Goal: Information Seeking & Learning: Check status

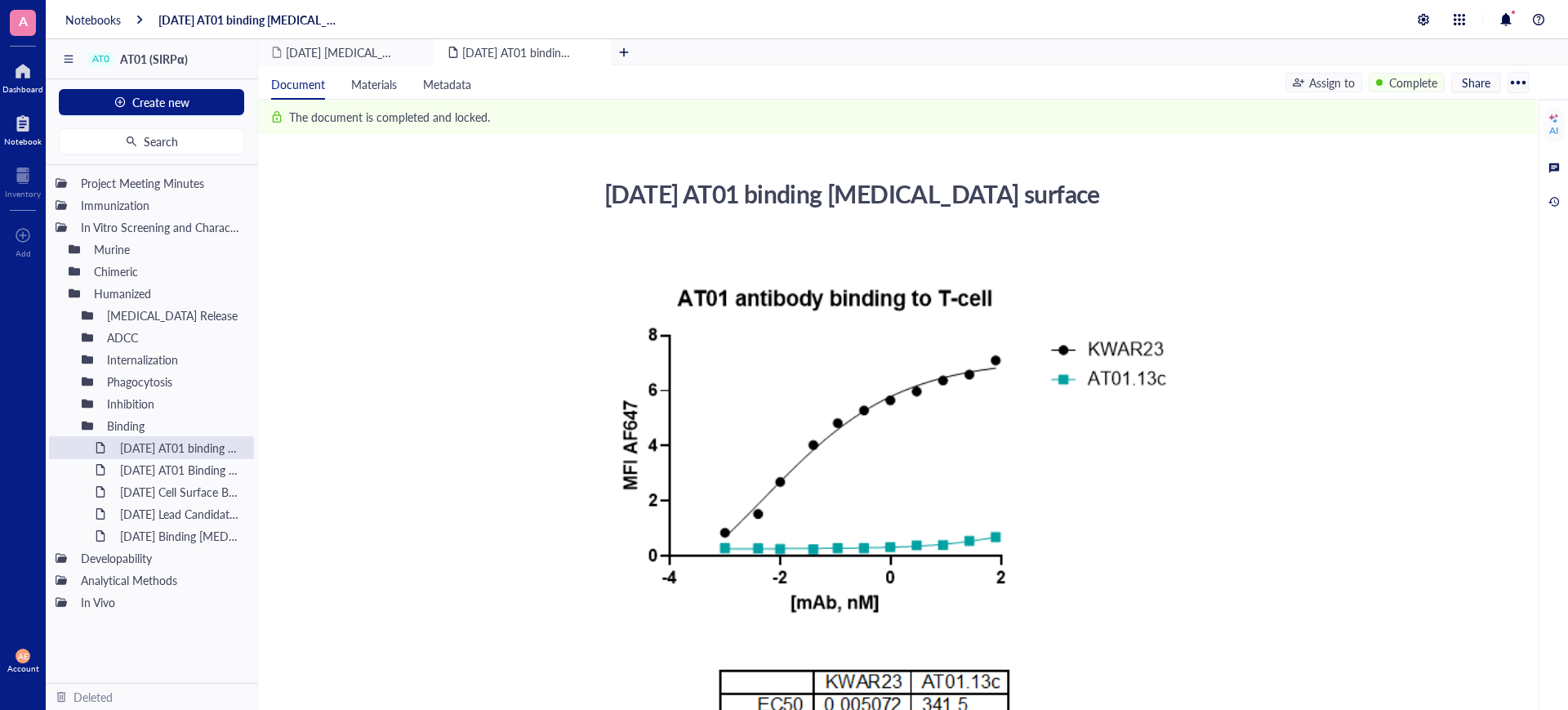
click at [19, 75] on div at bounding box center [23, 70] width 41 height 26
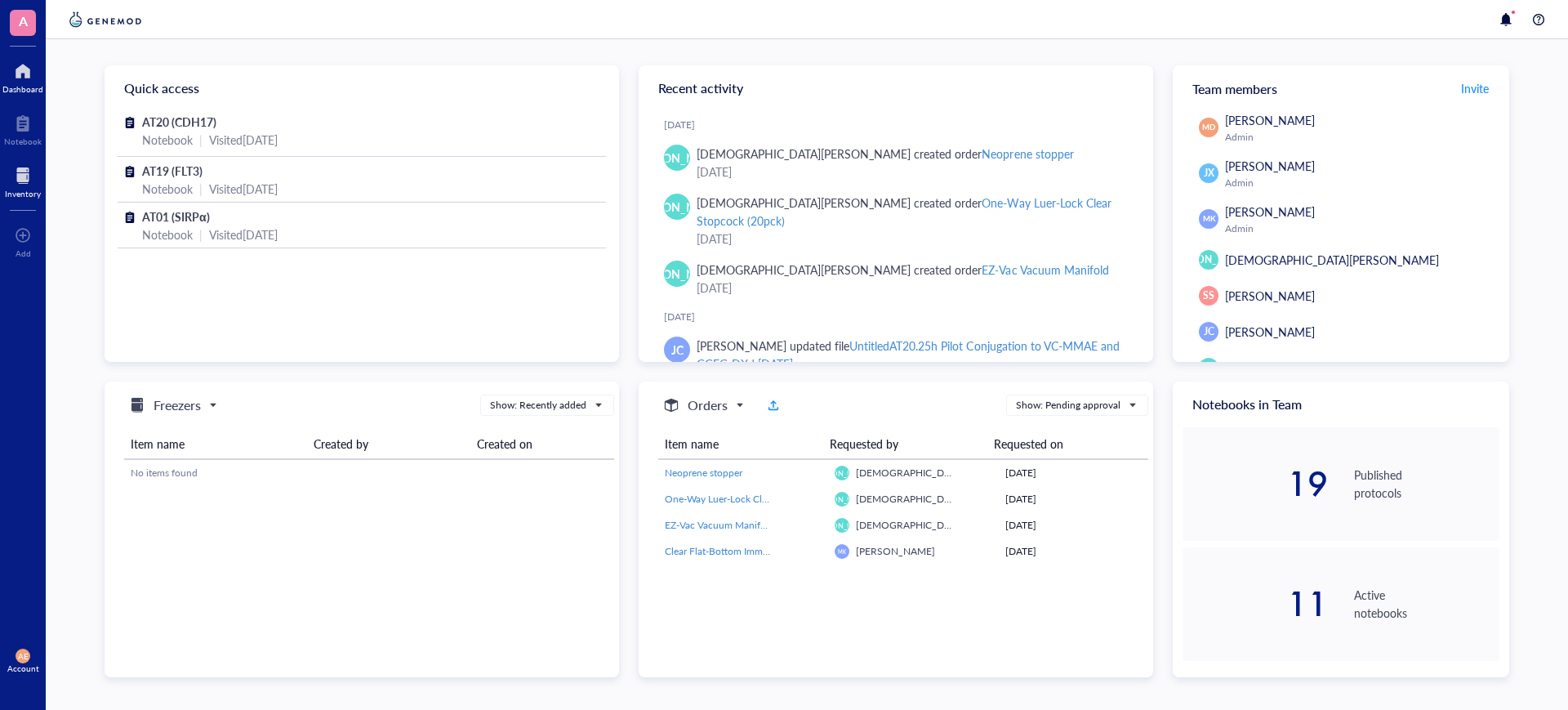
click at [21, 176] on div at bounding box center [23, 175] width 36 height 26
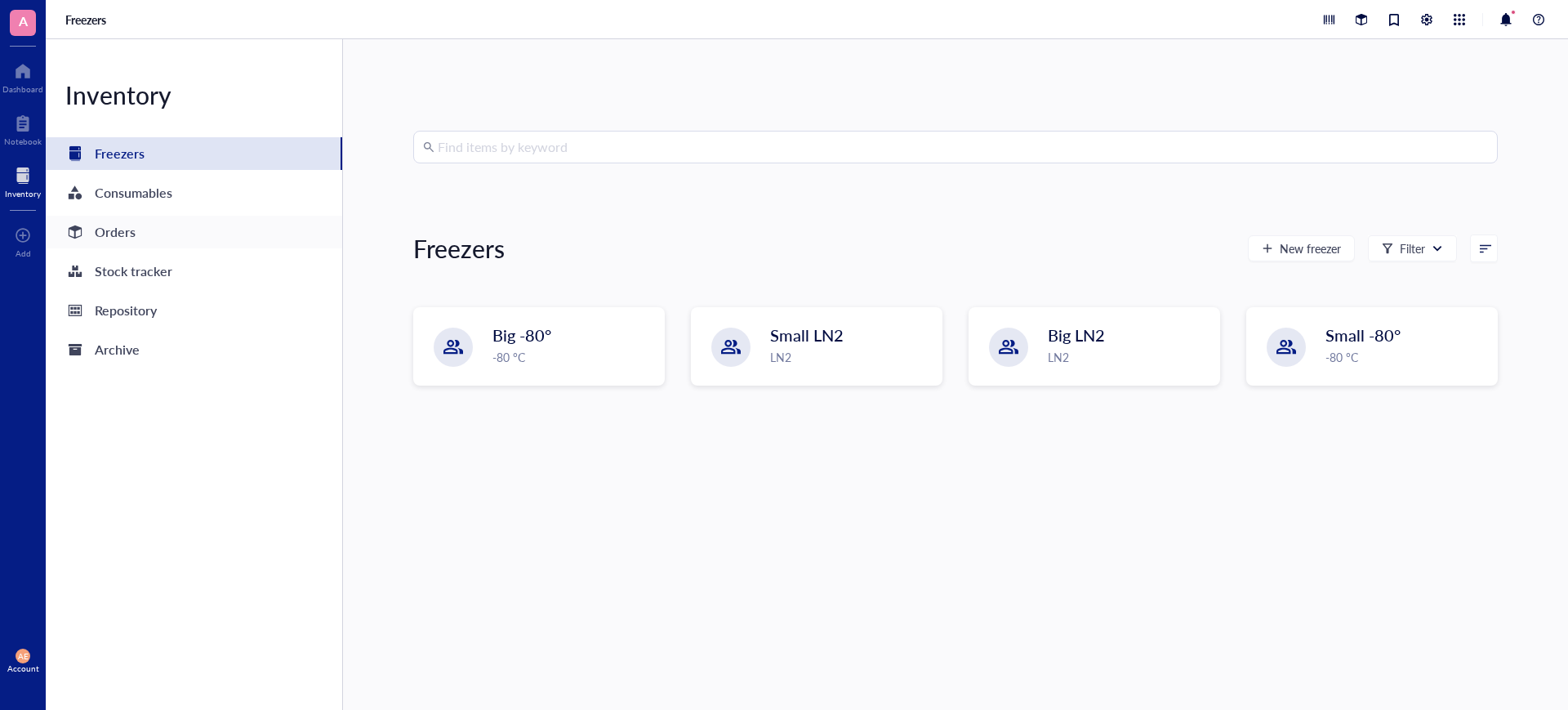
drag, startPoint x: 123, startPoint y: 233, endPoint x: 139, endPoint y: 236, distance: 16.3
click at [122, 233] on div "Orders" at bounding box center [115, 233] width 41 height 23
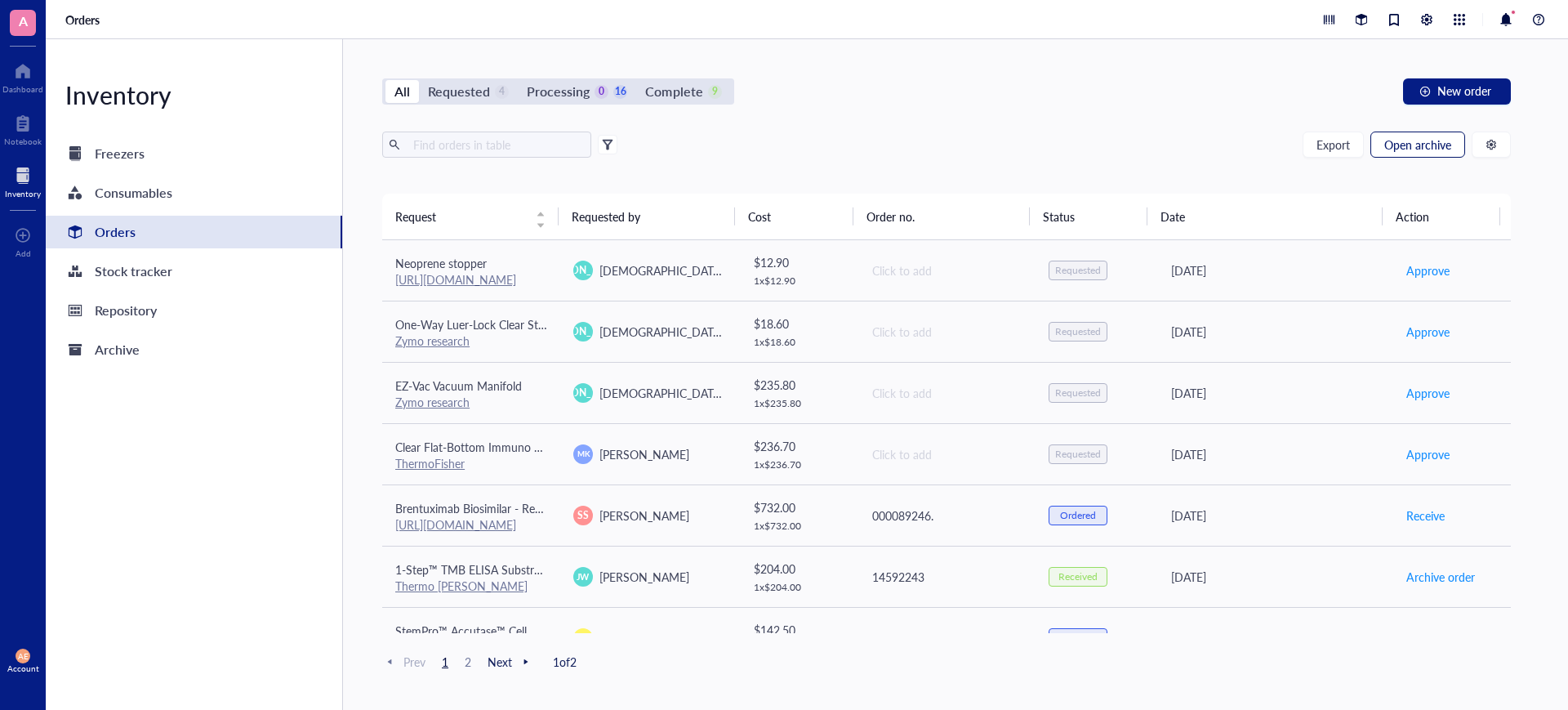
click at [1421, 140] on span "Open archive" at bounding box center [1416, 145] width 67 height 13
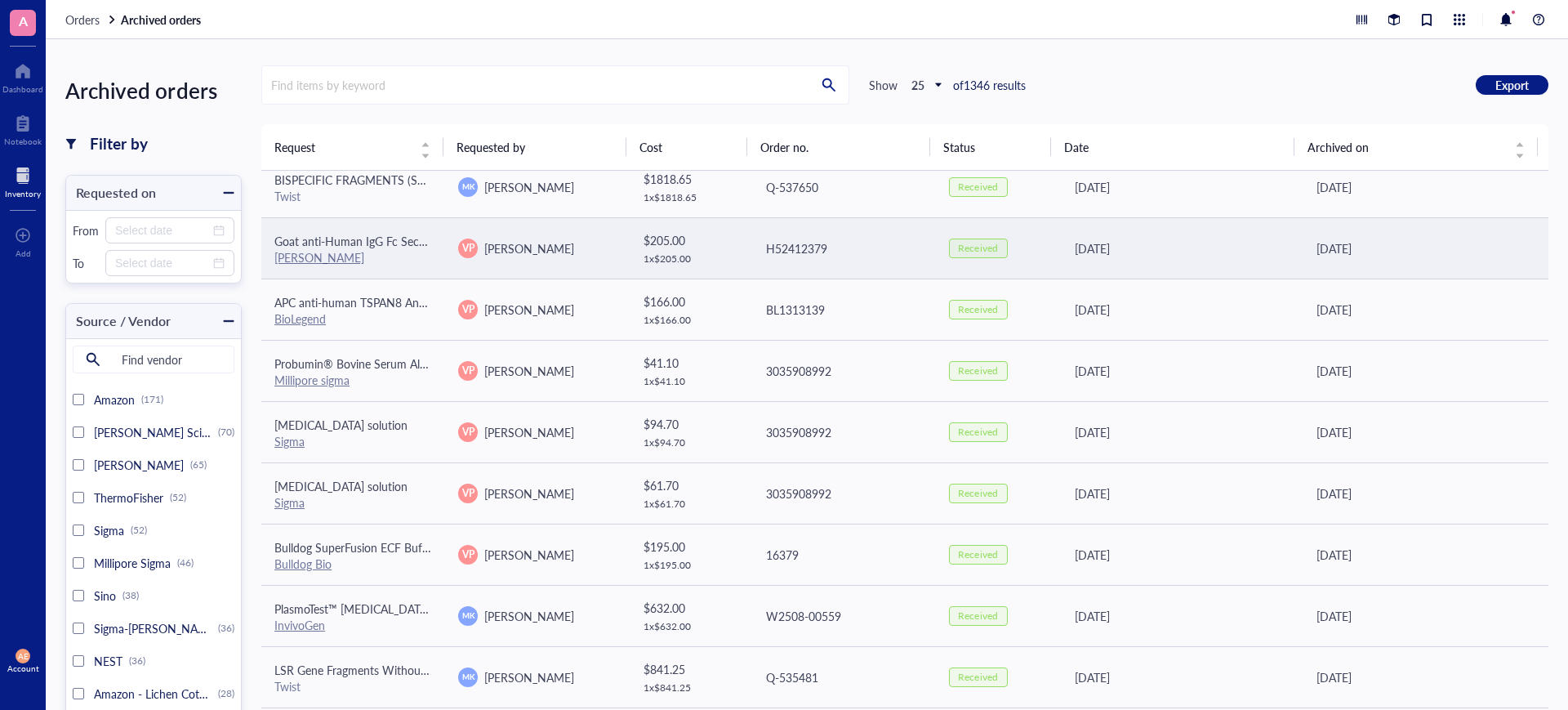
scroll to position [525, 0]
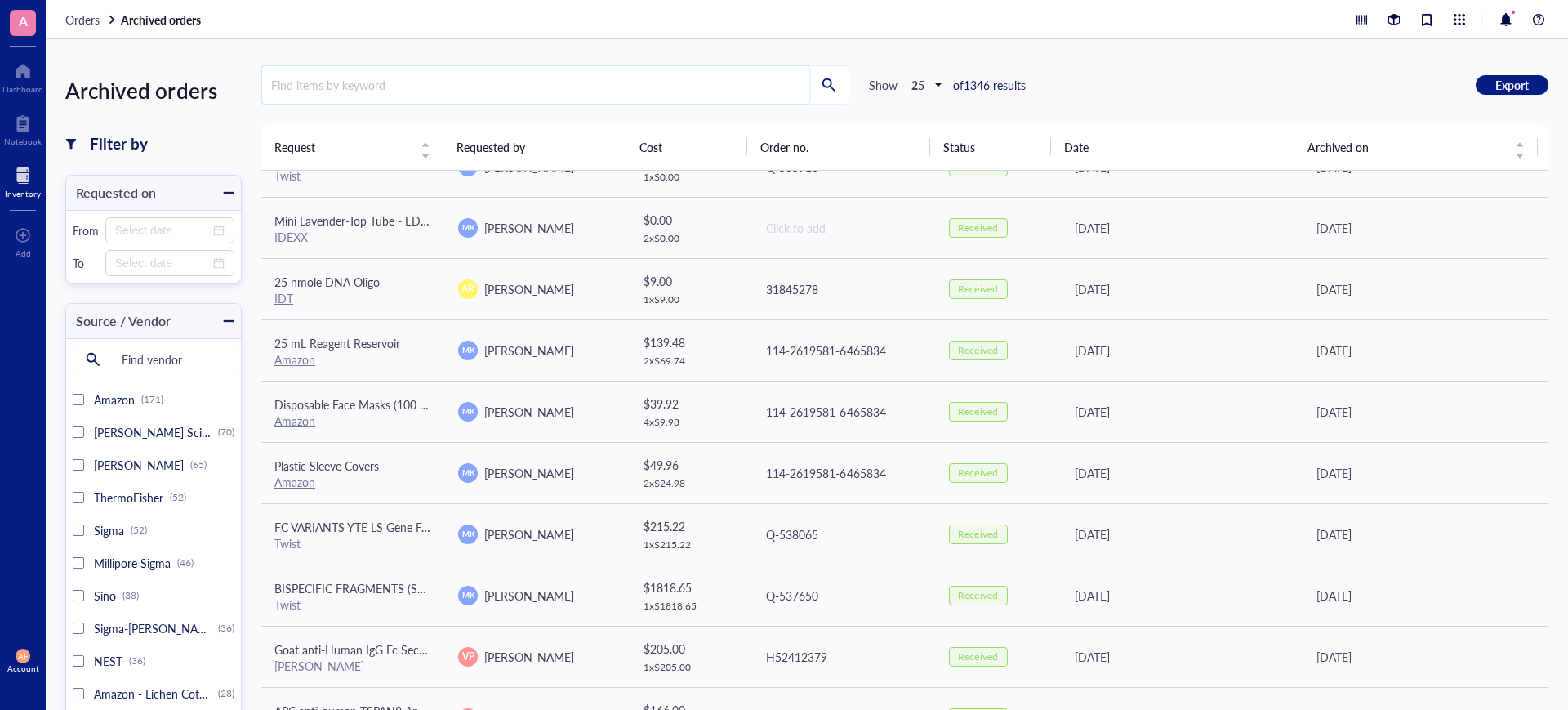
click at [427, 85] on input "search" at bounding box center [536, 85] width 547 height 37
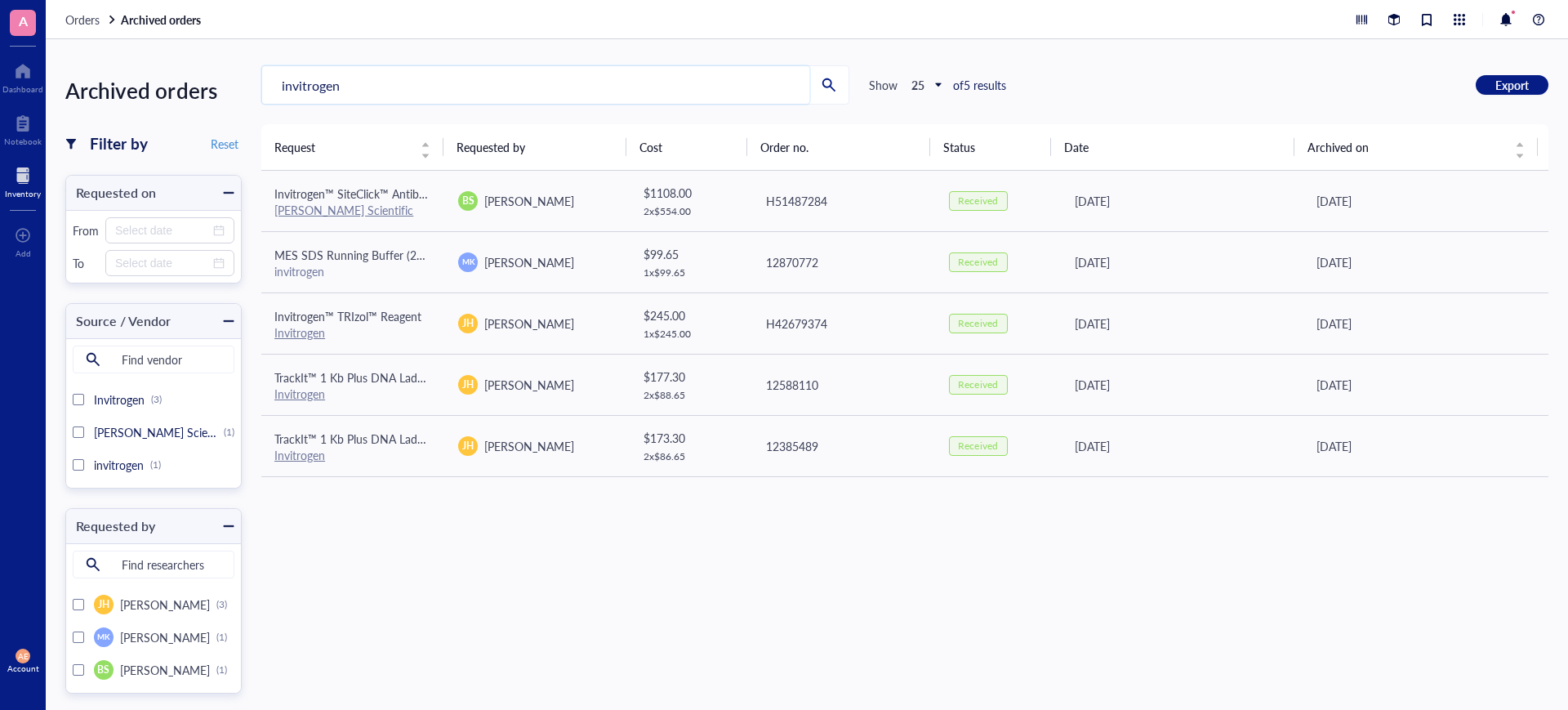
drag, startPoint x: 294, startPoint y: 88, endPoint x: 269, endPoint y: 89, distance: 25.0
click at [269, 89] on input "invitrogen" at bounding box center [536, 85] width 547 height 37
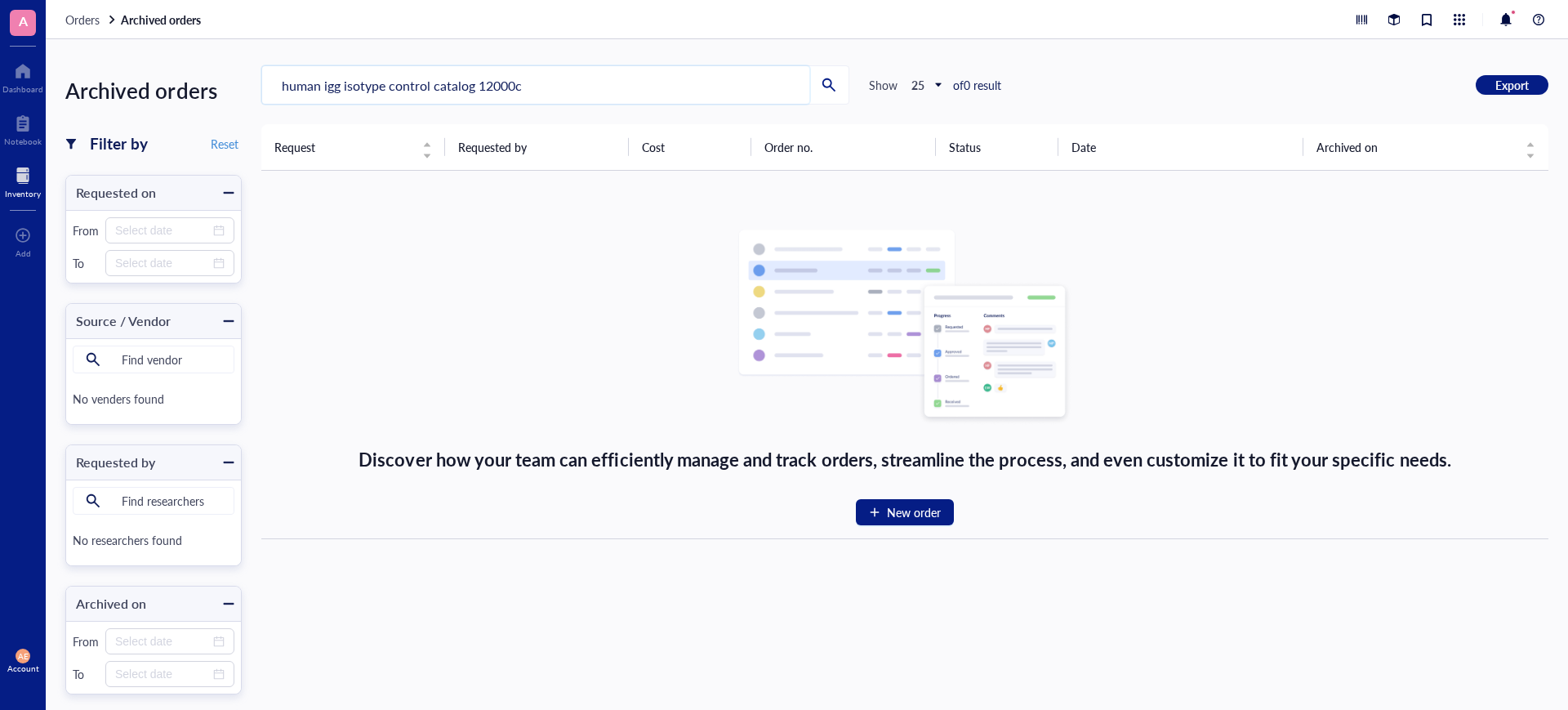
drag, startPoint x: 540, startPoint y: 81, endPoint x: 427, endPoint y: 87, distance: 113.2
click at [427, 87] on input "human igg isotype control catalog 12000c" at bounding box center [536, 85] width 547 height 37
type input "hl catalog 12000cuman igg isotype contro"
drag, startPoint x: 530, startPoint y: 86, endPoint x: 259, endPoint y: 98, distance: 271.3
click at [259, 98] on div "Archived orders Filter by Reset Requested on From To Source / Vendor Find vendo…" at bounding box center [807, 375] width 1522 height 671
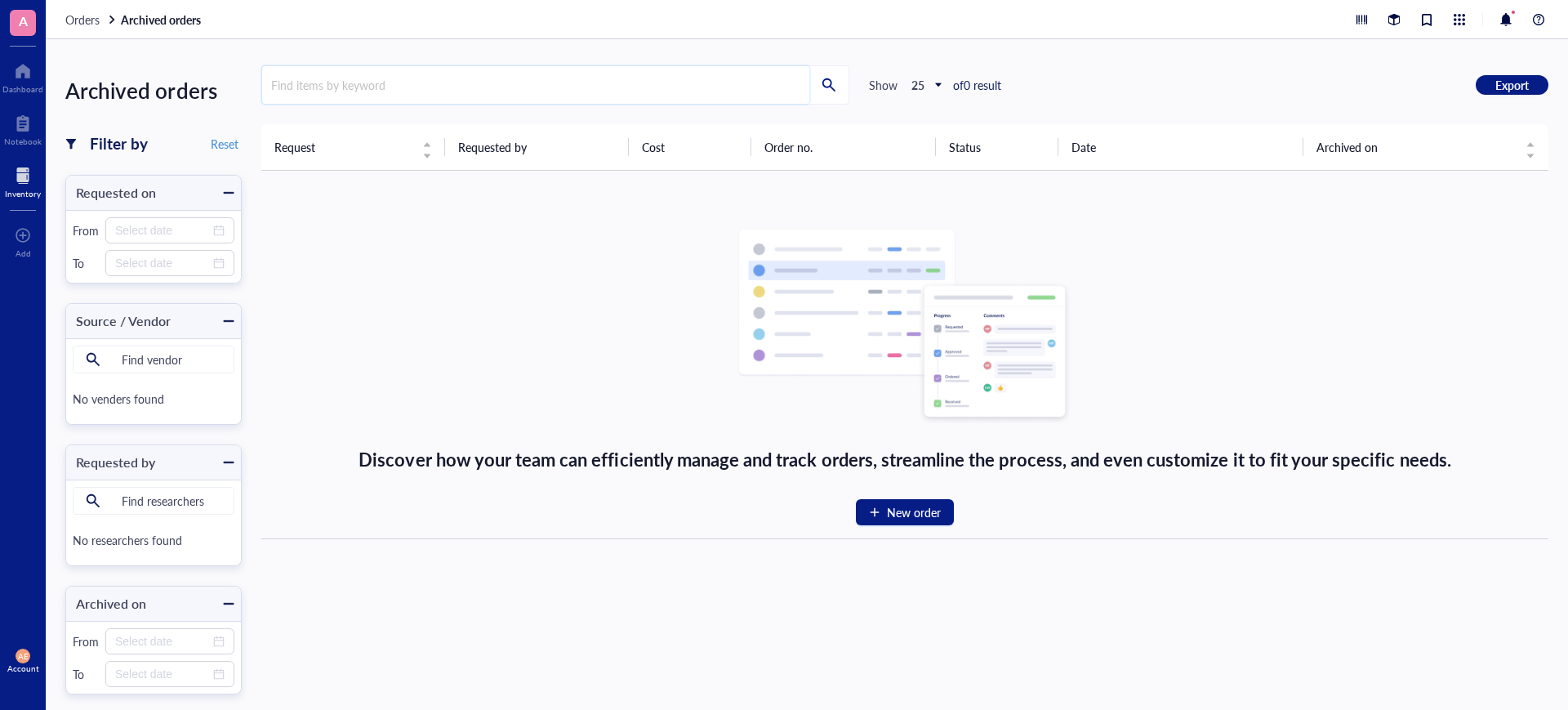
click at [310, 88] on input "search" at bounding box center [536, 85] width 547 height 37
drag, startPoint x: 349, startPoint y: 85, endPoint x: 263, endPoint y: 85, distance: 86.0
click at [263, 85] on input "invetrogen" at bounding box center [536, 85] width 547 height 37
type input "invitrogen"
